Goal: Transaction & Acquisition: Purchase product/service

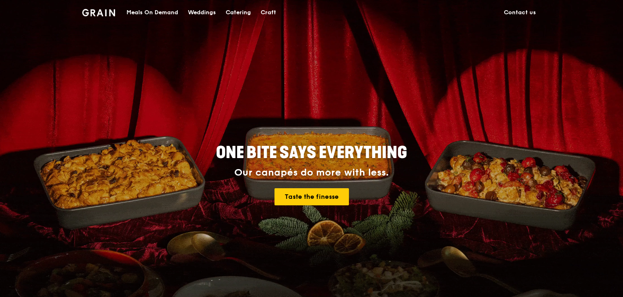
click at [162, 13] on div "Meals On Demand" at bounding box center [153, 12] width 52 height 24
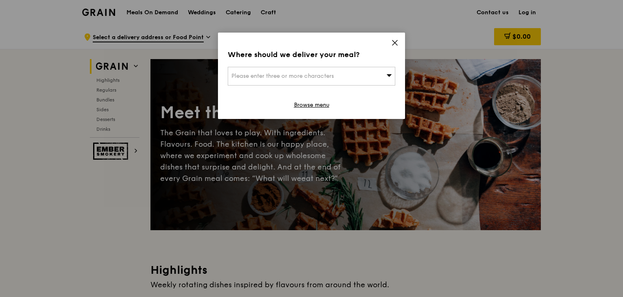
click at [337, 74] on div "Please enter three or more characters" at bounding box center [312, 76] width 168 height 19
click at [395, 41] on icon at bounding box center [394, 42] width 7 height 7
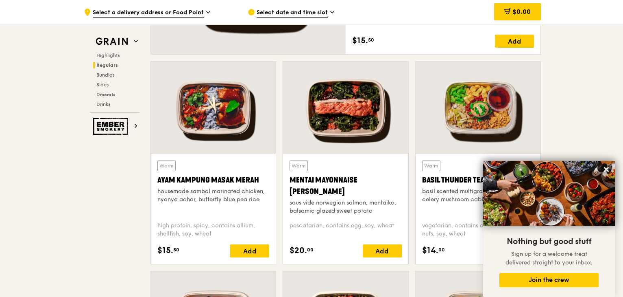
scroll to position [610, 0]
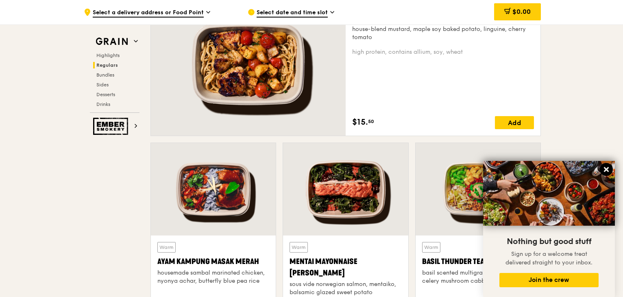
click at [606, 166] on icon at bounding box center [606, 169] width 7 height 7
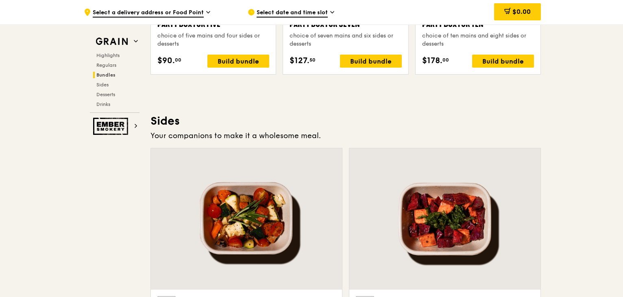
scroll to position [1604, 0]
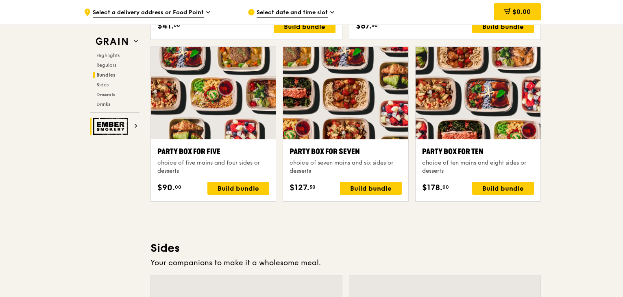
click at [131, 127] on h2 "Ember Smokery" at bounding box center [115, 126] width 50 height 17
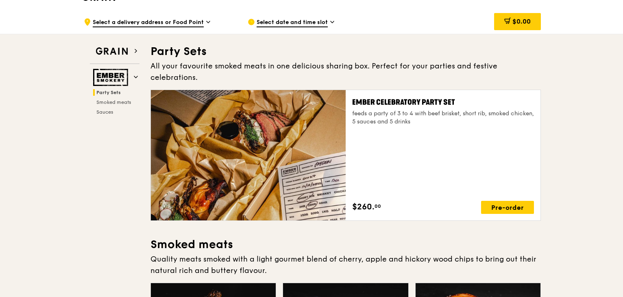
scroll to position [17, 0]
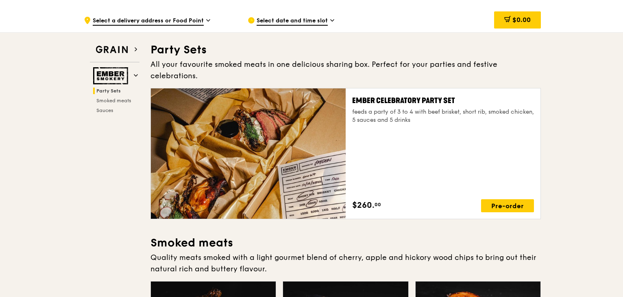
click at [323, 21] on span "Select date and time slot" at bounding box center [292, 21] width 71 height 9
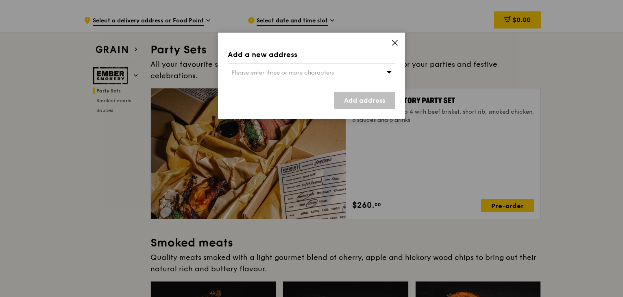
click at [389, 76] on span at bounding box center [389, 72] width 6 height 8
click at [393, 41] on icon at bounding box center [395, 42] width 5 height 5
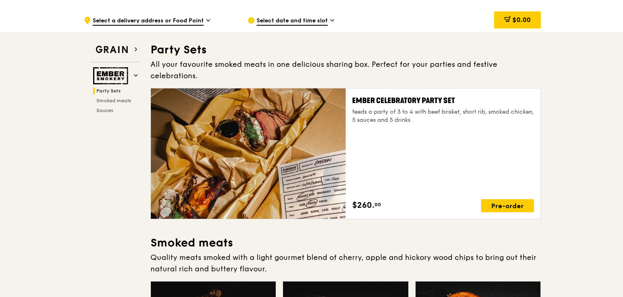
click at [206, 22] on icon at bounding box center [208, 20] width 4 height 7
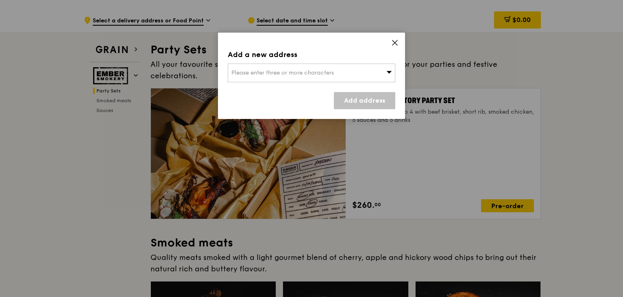
click at [392, 41] on icon at bounding box center [394, 42] width 7 height 7
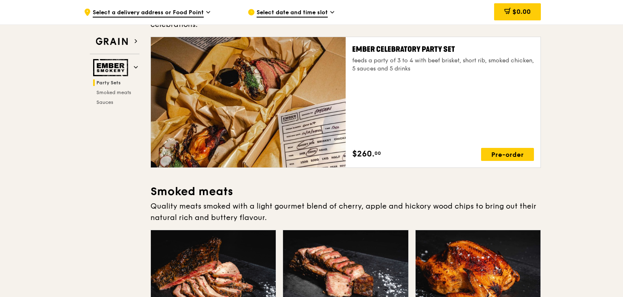
scroll to position [0, 0]
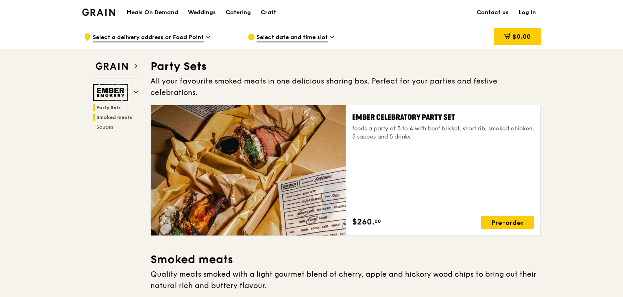
click at [111, 118] on span "Smoked meats" at bounding box center [114, 117] width 36 height 6
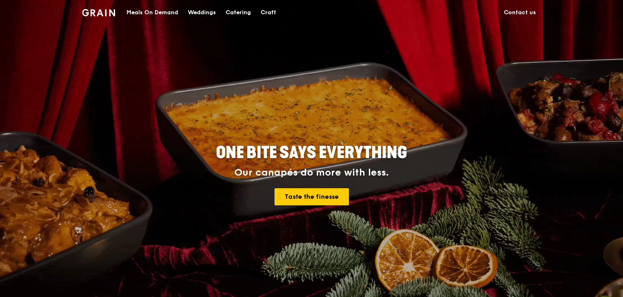
click at [232, 13] on div "Catering" at bounding box center [238, 12] width 25 height 24
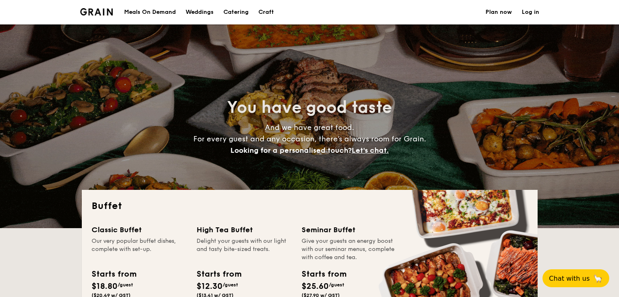
select select
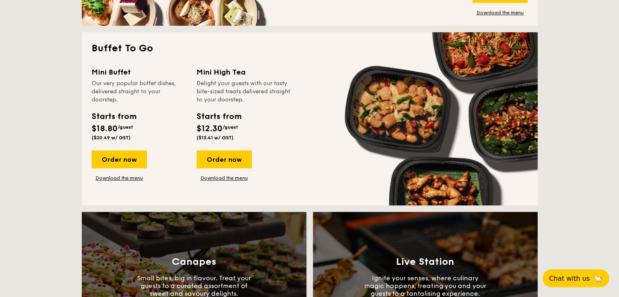
scroll to position [529, 0]
